Goal: Task Accomplishment & Management: Use online tool/utility

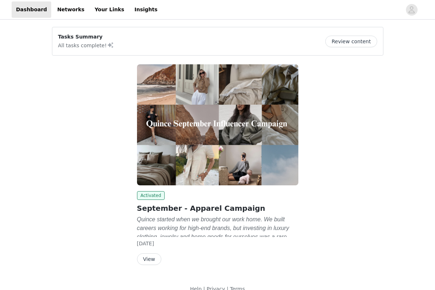
click at [141, 260] on button "View" at bounding box center [149, 259] width 24 height 12
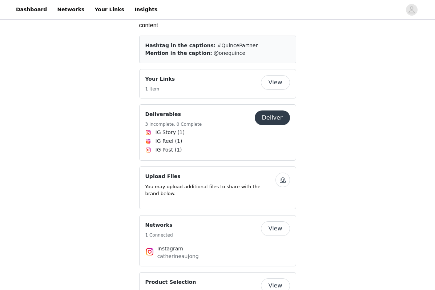
scroll to position [1153, 0]
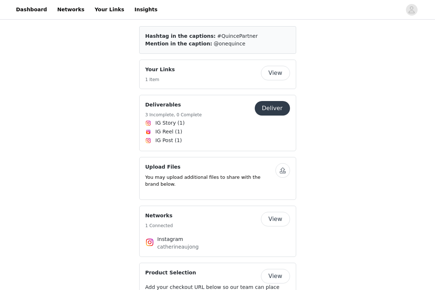
click at [271, 101] on button "Deliver" at bounding box center [272, 108] width 35 height 15
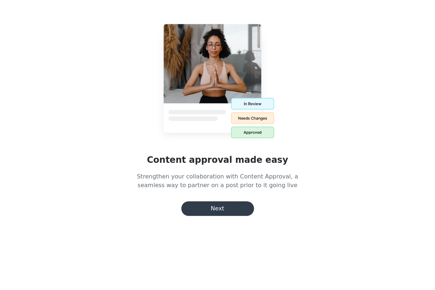
scroll to position [60, 0]
click at [238, 209] on button "Next" at bounding box center [217, 208] width 73 height 15
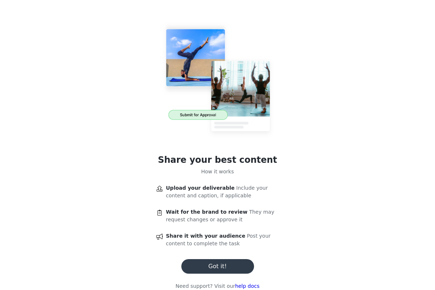
click at [221, 273] on button "Got it!" at bounding box center [217, 266] width 73 height 15
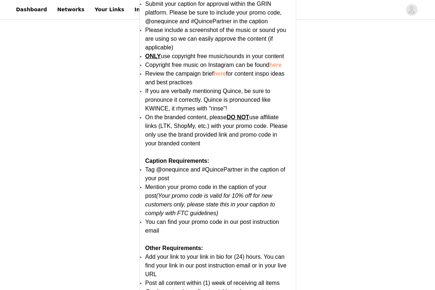
scroll to position [1451, 0]
